Goal: Information Seeking & Learning: Learn about a topic

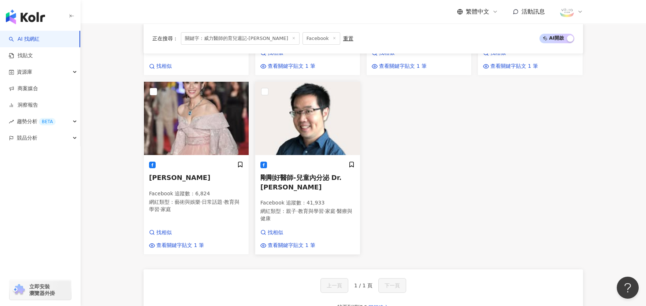
scroll to position [36, 0]
click at [293, 174] on span "剛剛好醫師-兒童內分泌 Dr. [PERSON_NAME]" at bounding box center [301, 182] width 81 height 17
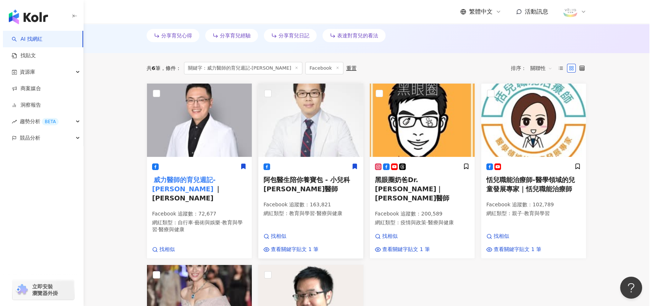
scroll to position [293, 0]
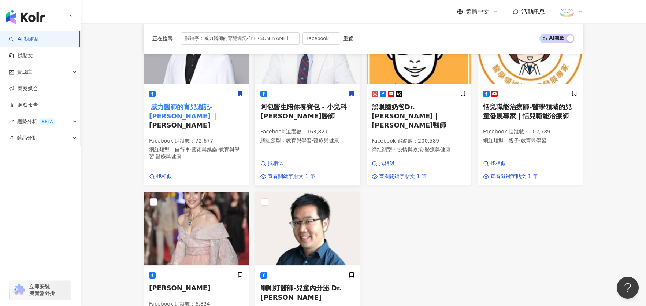
click at [302, 128] on p "Facebook 追蹤數 ： 163,821" at bounding box center [308, 131] width 95 height 7
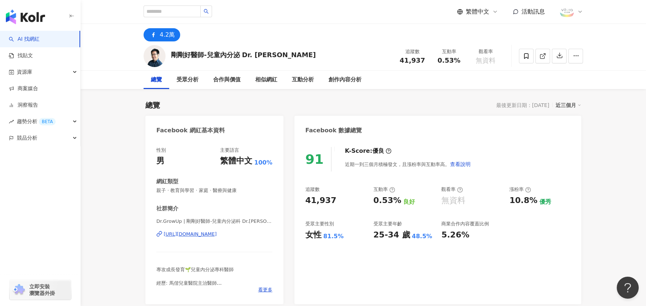
click at [217, 235] on div "[URL][DOMAIN_NAME]" at bounding box center [190, 234] width 53 height 7
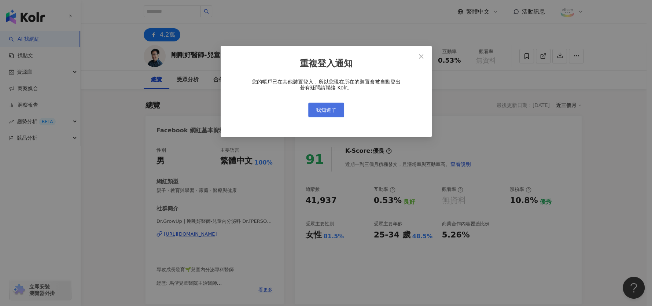
click at [314, 113] on button "我知道了" at bounding box center [326, 110] width 36 height 15
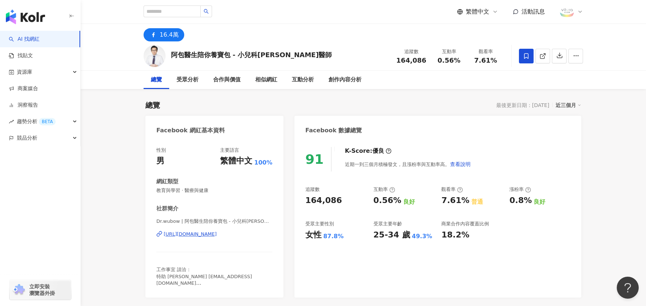
click at [209, 233] on div "https://www.facebook.com/899001716856474" at bounding box center [190, 234] width 53 height 7
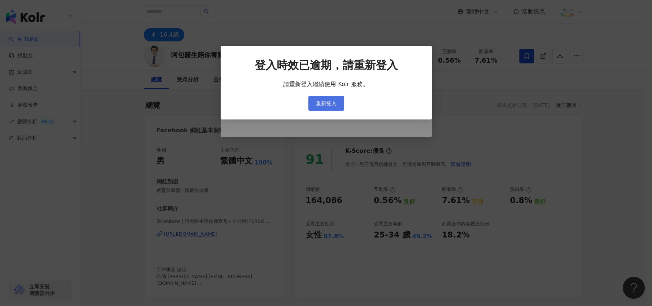
click at [328, 102] on span "重新登入" at bounding box center [326, 103] width 21 height 6
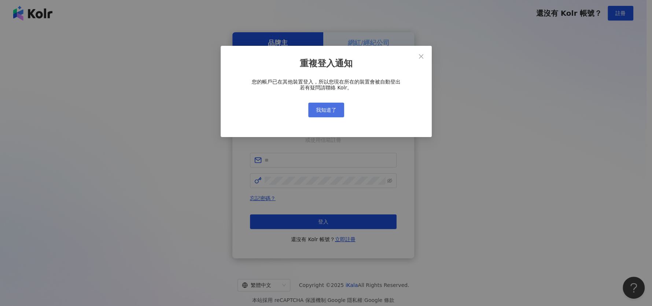
click at [319, 113] on span "我知道了" at bounding box center [326, 110] width 21 height 6
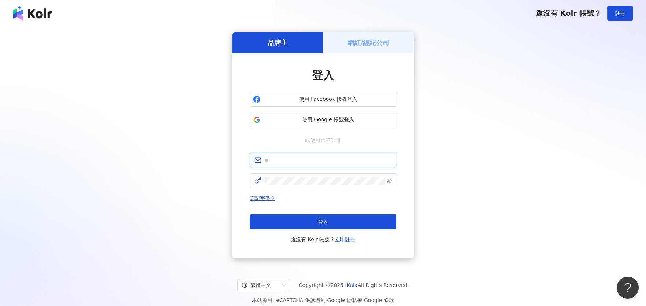
click at [289, 160] on input "text" at bounding box center [329, 160] width 128 height 8
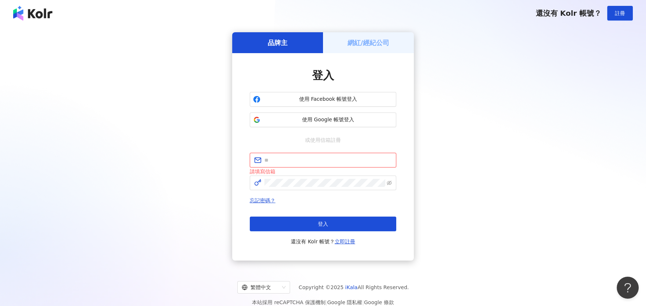
type input "**********"
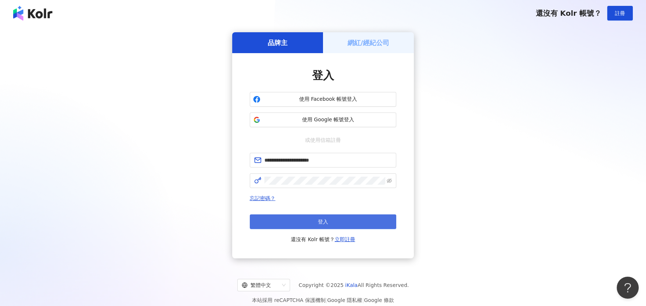
click at [330, 225] on button "登入" at bounding box center [323, 221] width 147 height 15
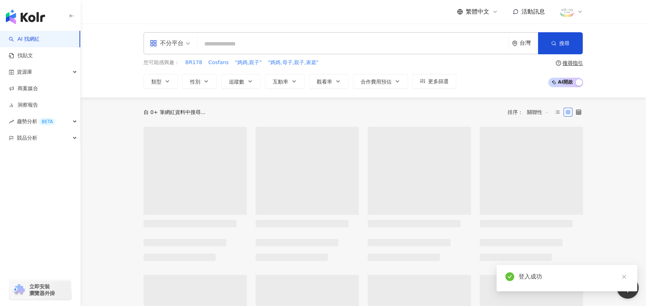
click at [185, 44] on span "不分平台" at bounding box center [170, 43] width 40 height 12
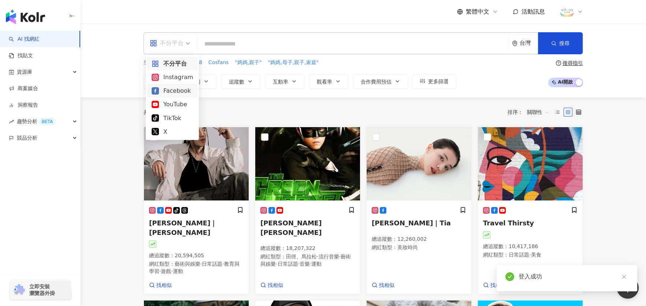
click at [175, 90] on div "Facebook" at bounding box center [172, 90] width 41 height 9
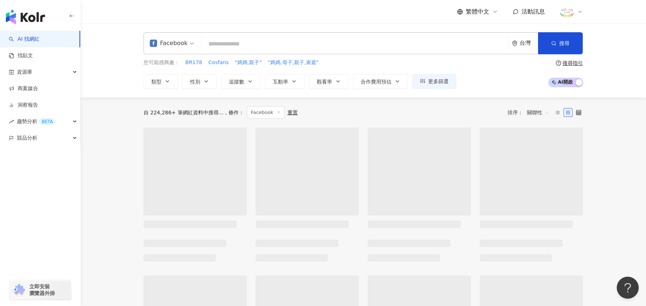
click at [227, 45] on input "search" at bounding box center [355, 44] width 302 height 14
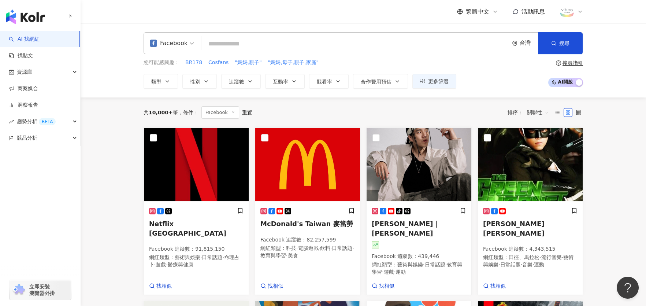
click at [229, 43] on input "search" at bounding box center [355, 44] width 302 height 14
paste input "**********"
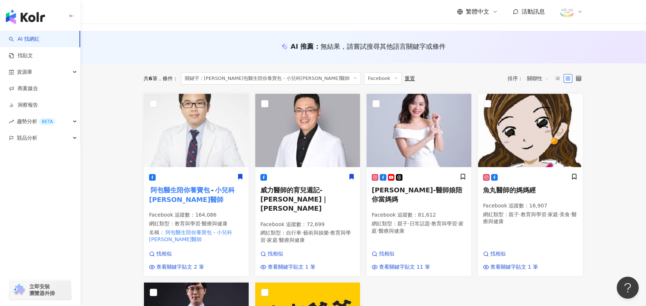
scroll to position [73, 0]
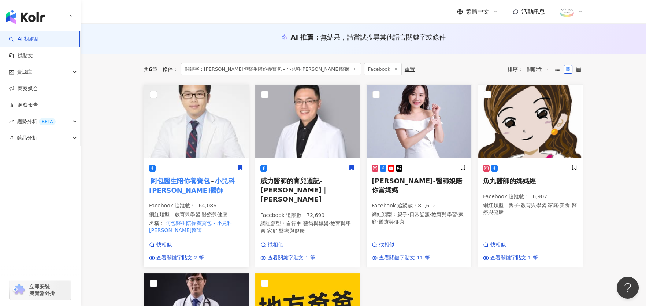
type input "**********"
click at [171, 178] on mark "阿包醫生陪你養寶包" at bounding box center [180, 181] width 62 height 10
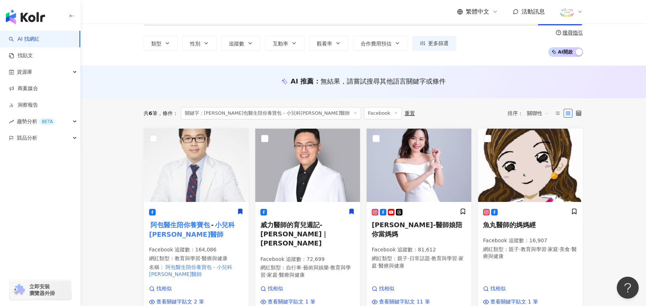
scroll to position [0, 0]
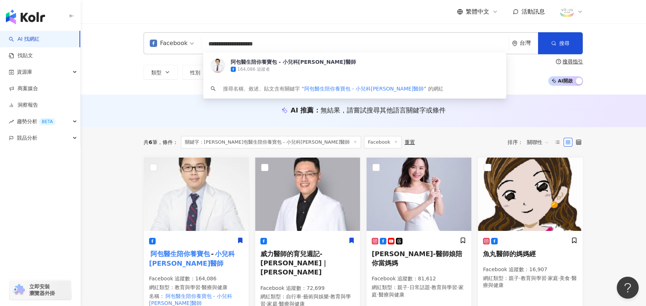
drag, startPoint x: 317, startPoint y: 47, endPoint x: 210, endPoint y: 43, distance: 107.8
click at [210, 43] on input "**********" at bounding box center [355, 44] width 302 height 14
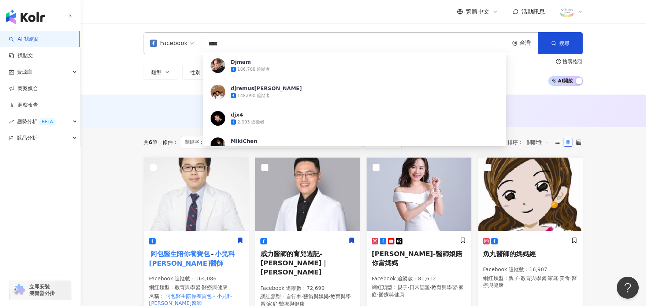
type input "****"
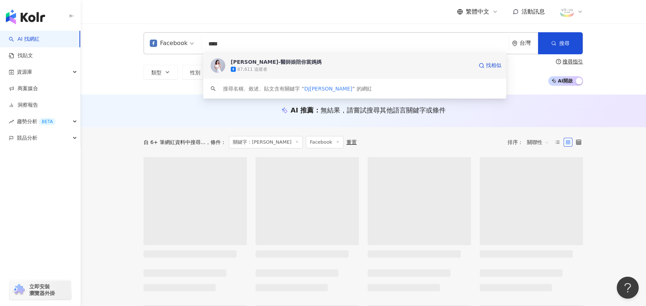
click at [281, 61] on div "[PERSON_NAME]-醫師娘陪你當媽媽" at bounding box center [276, 61] width 91 height 7
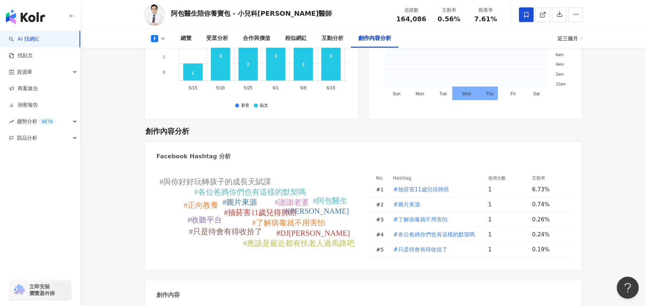
scroll to position [1942, 0]
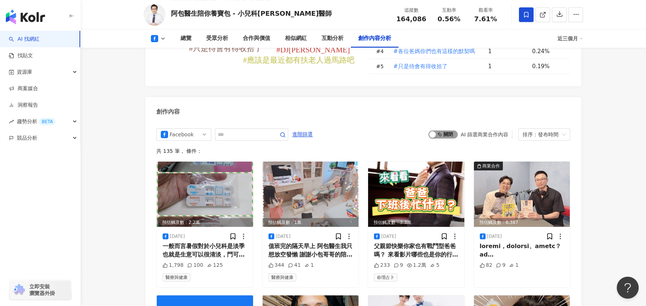
click at [443, 130] on span "啟動 關閉" at bounding box center [443, 134] width 29 height 8
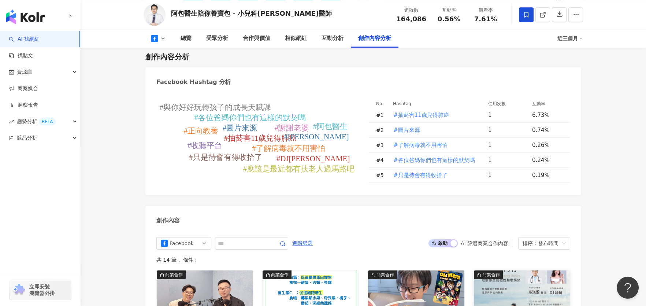
scroll to position [2053, 0]
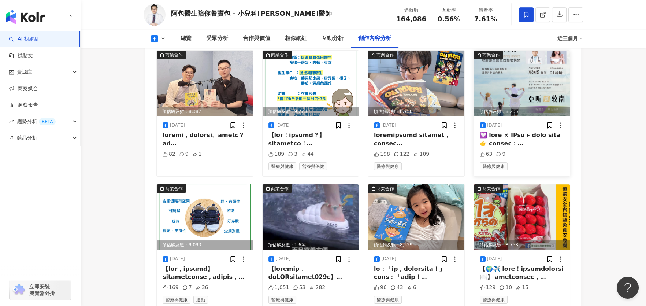
click at [531, 131] on div at bounding box center [522, 139] width 85 height 16
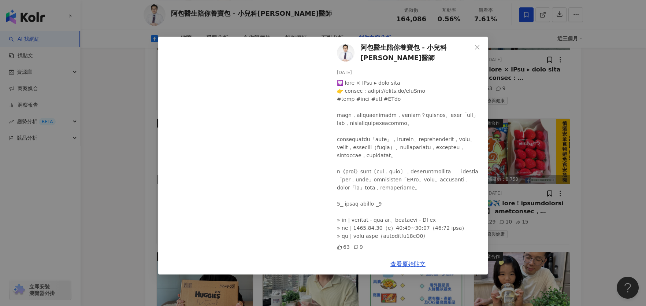
scroll to position [2126, 0]
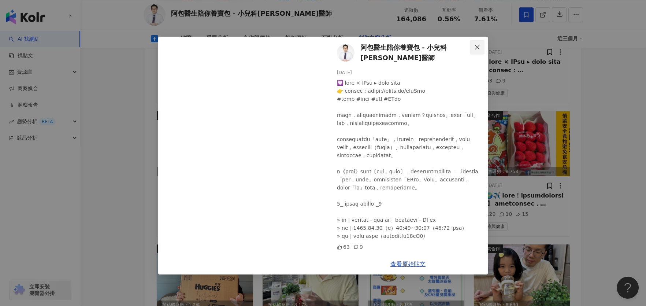
click at [476, 46] on icon "close" at bounding box center [477, 47] width 4 height 4
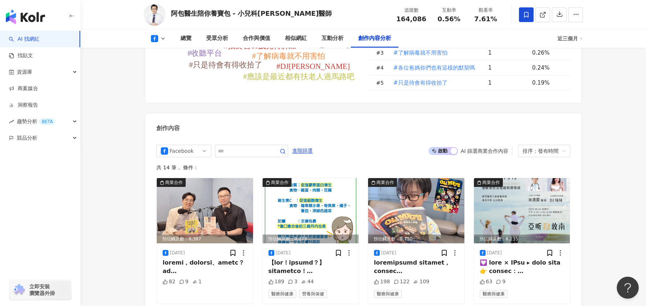
scroll to position [1943, 0]
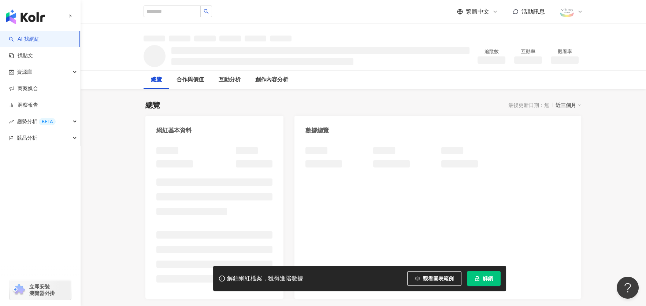
click at [483, 277] on span "解鎖" at bounding box center [488, 279] width 10 height 6
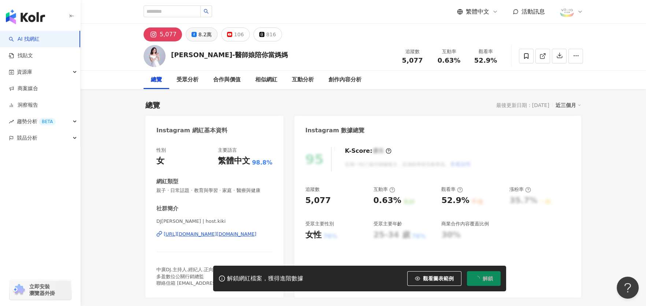
click at [202, 34] on div "8.2萬" at bounding box center [205, 34] width 13 height 10
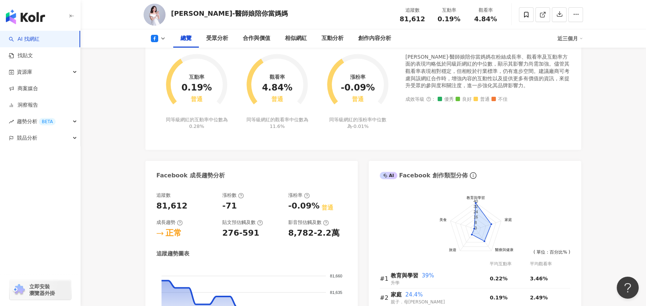
scroll to position [146, 0]
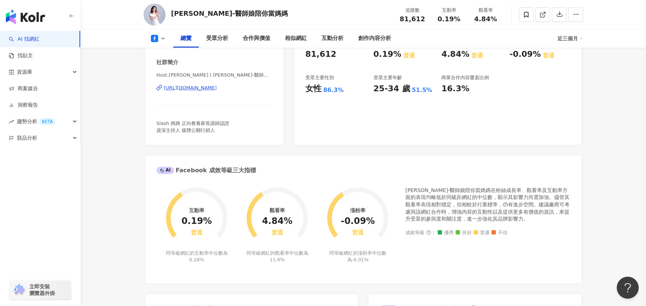
click at [217, 85] on div "[URL][DOMAIN_NAME]" at bounding box center [190, 88] width 53 height 7
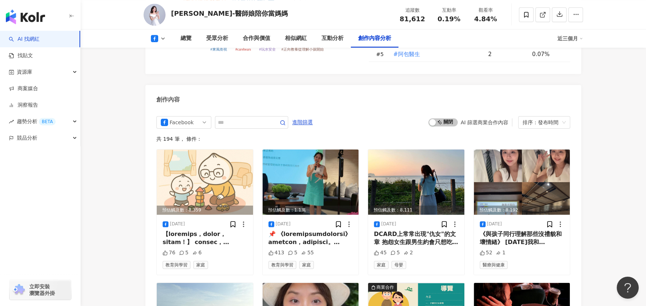
scroll to position [1942, 0]
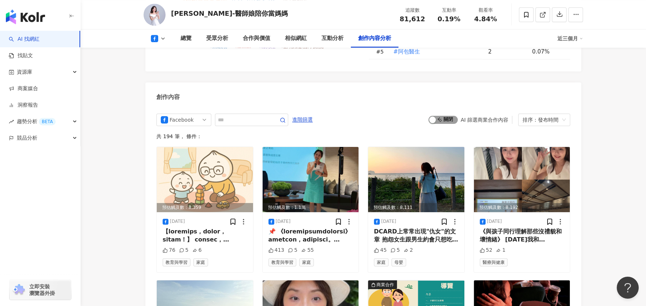
click at [452, 116] on span "啟動 關閉" at bounding box center [443, 120] width 29 height 8
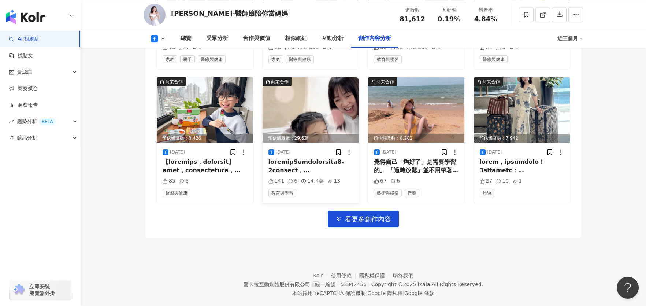
scroll to position [2280, 0]
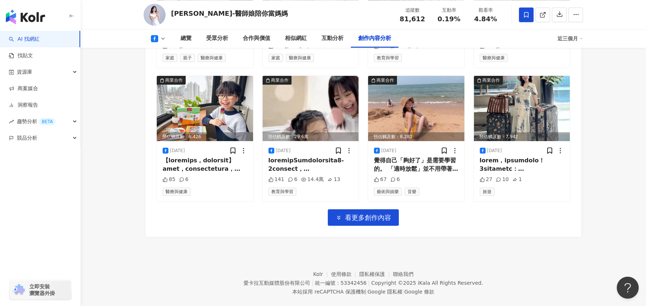
click at [526, 18] on span at bounding box center [526, 14] width 15 height 15
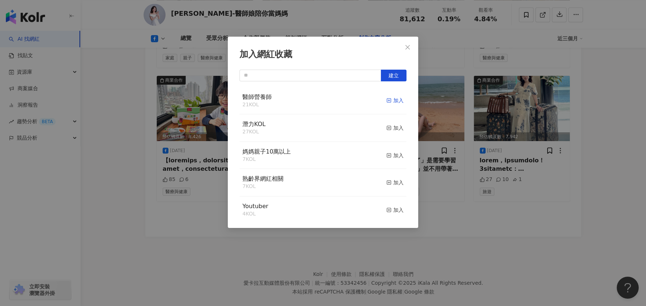
click at [387, 100] on icon "button" at bounding box center [389, 100] width 5 height 5
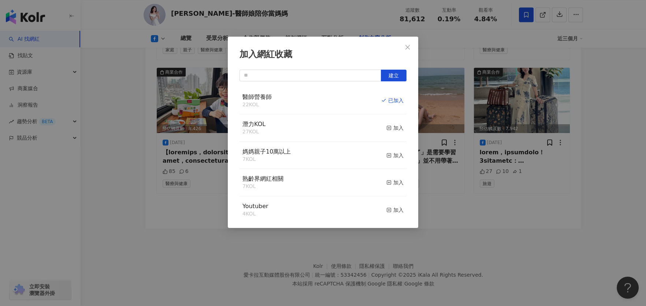
scroll to position [1957, 0]
